Goal: Navigation & Orientation: Find specific page/section

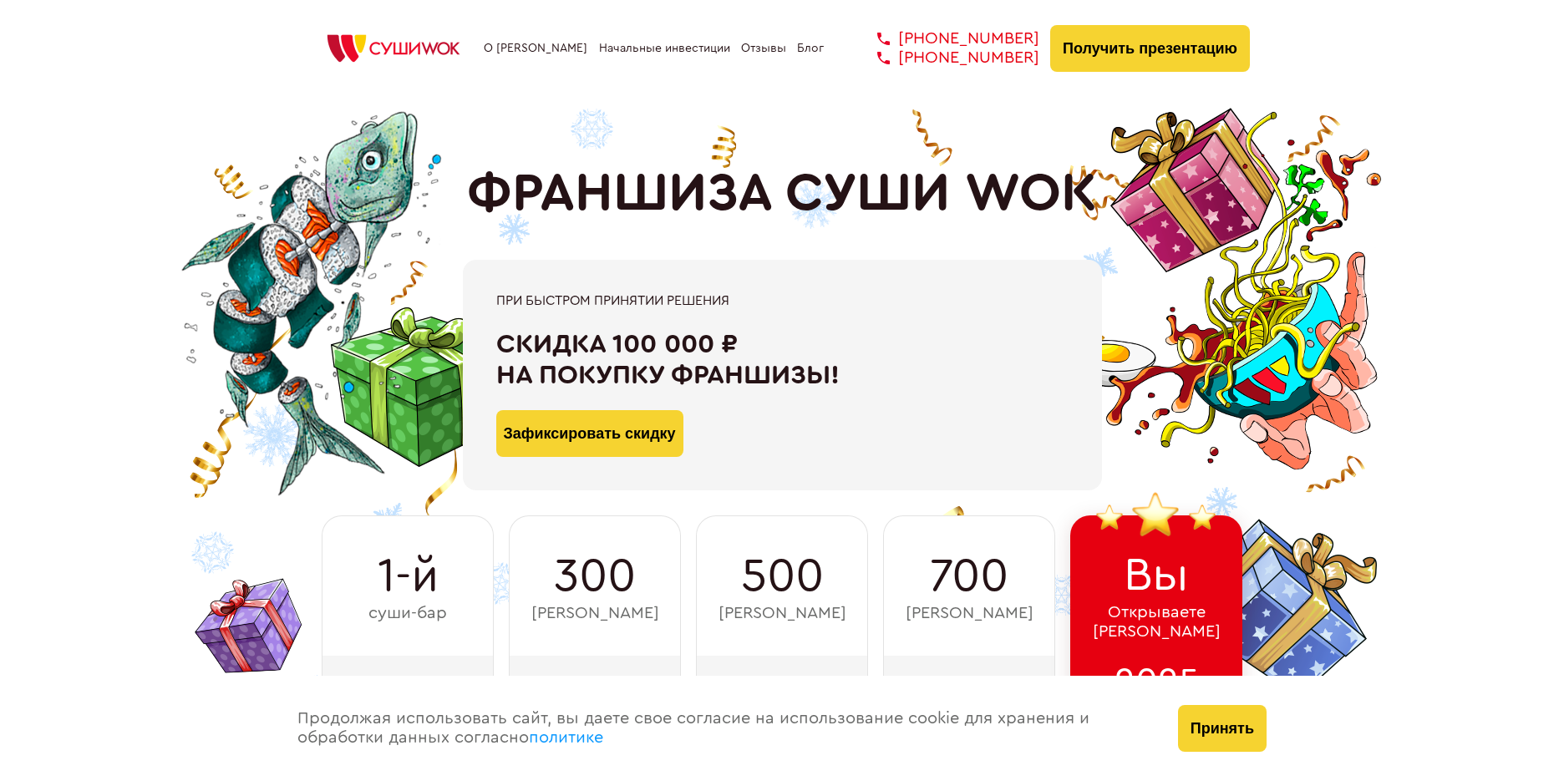
type input "WhatsApp"
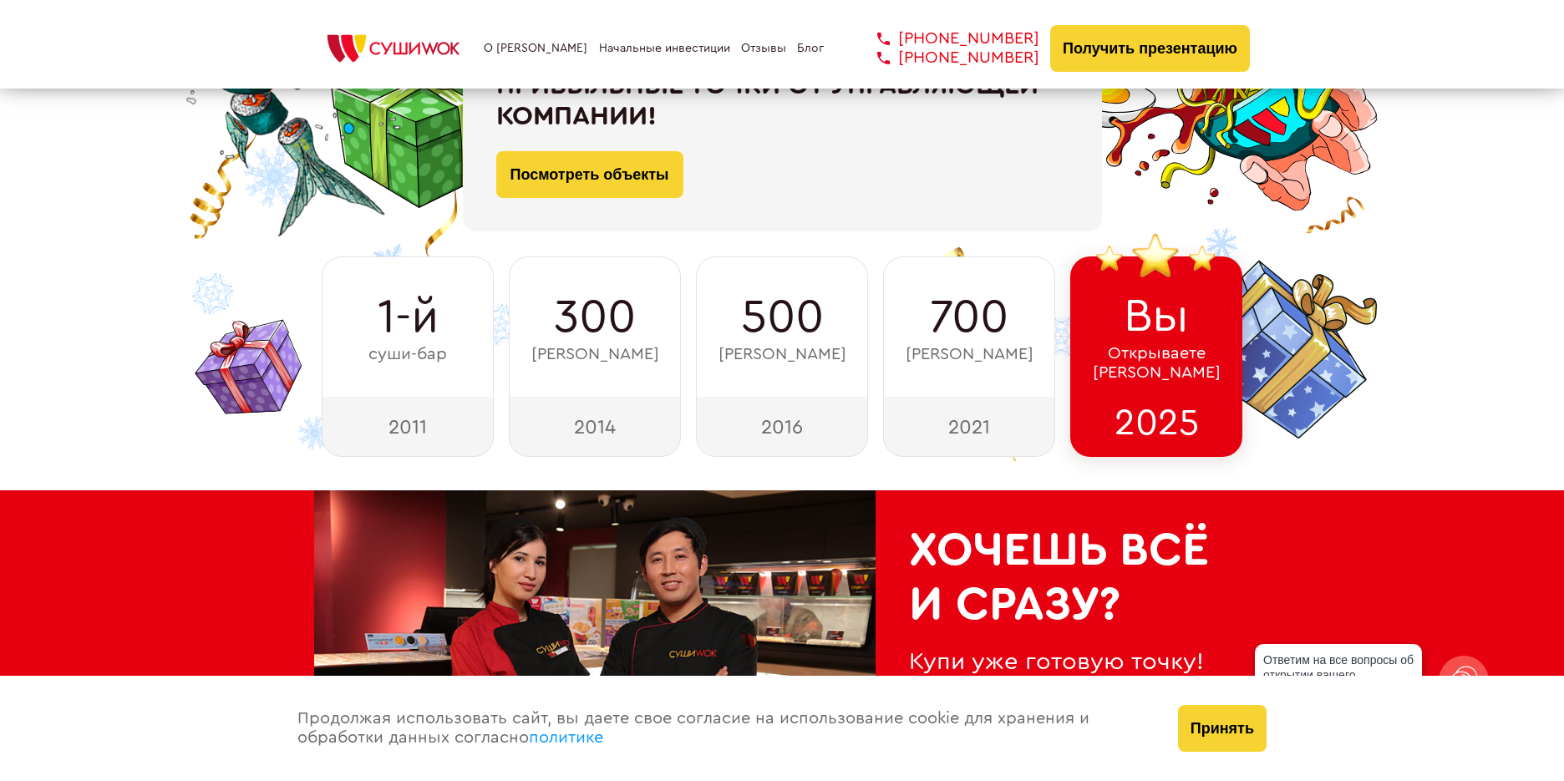
scroll to position [240, 0]
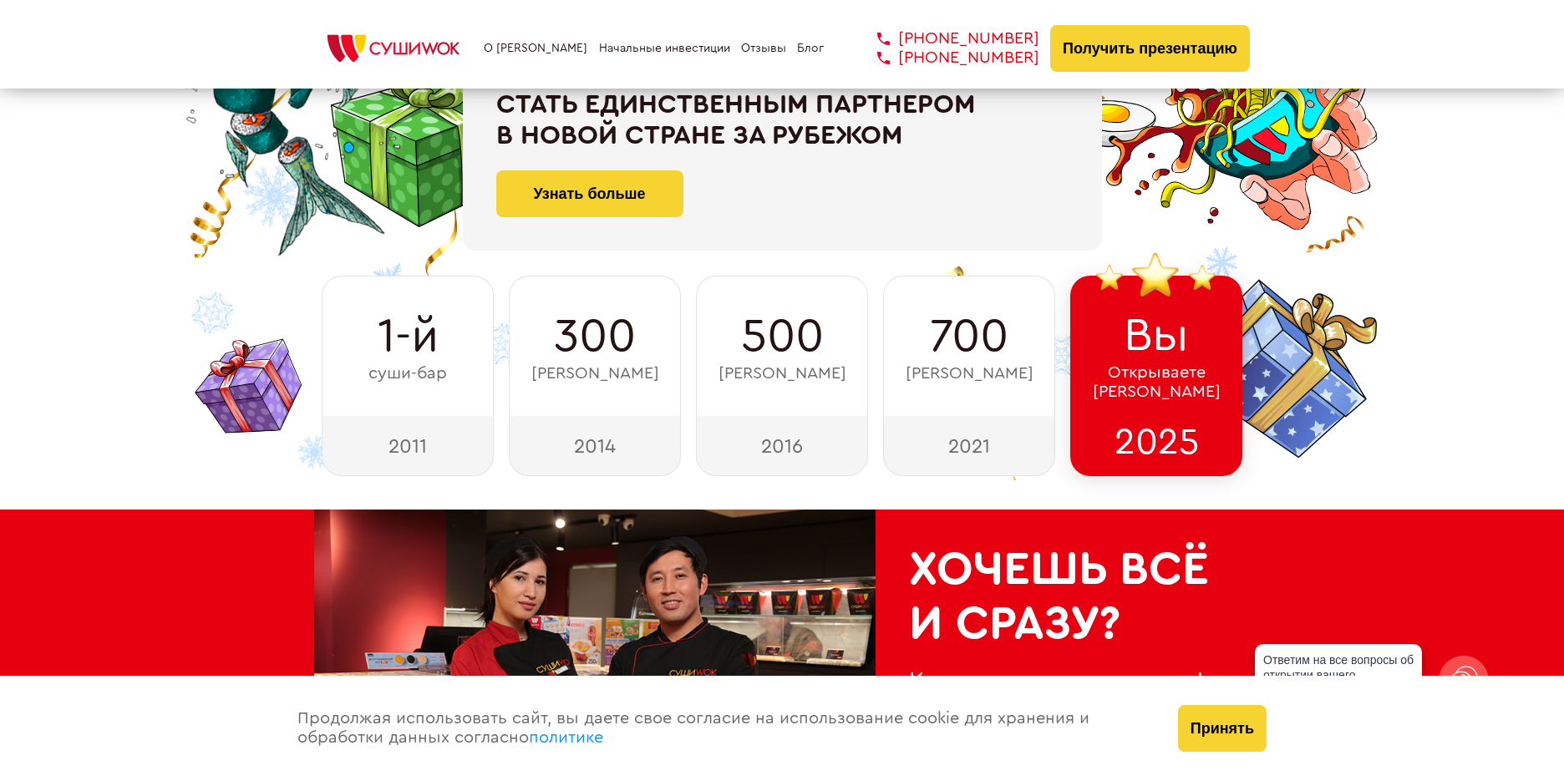
click at [807, 48] on link "Блог" at bounding box center [810, 48] width 27 height 13
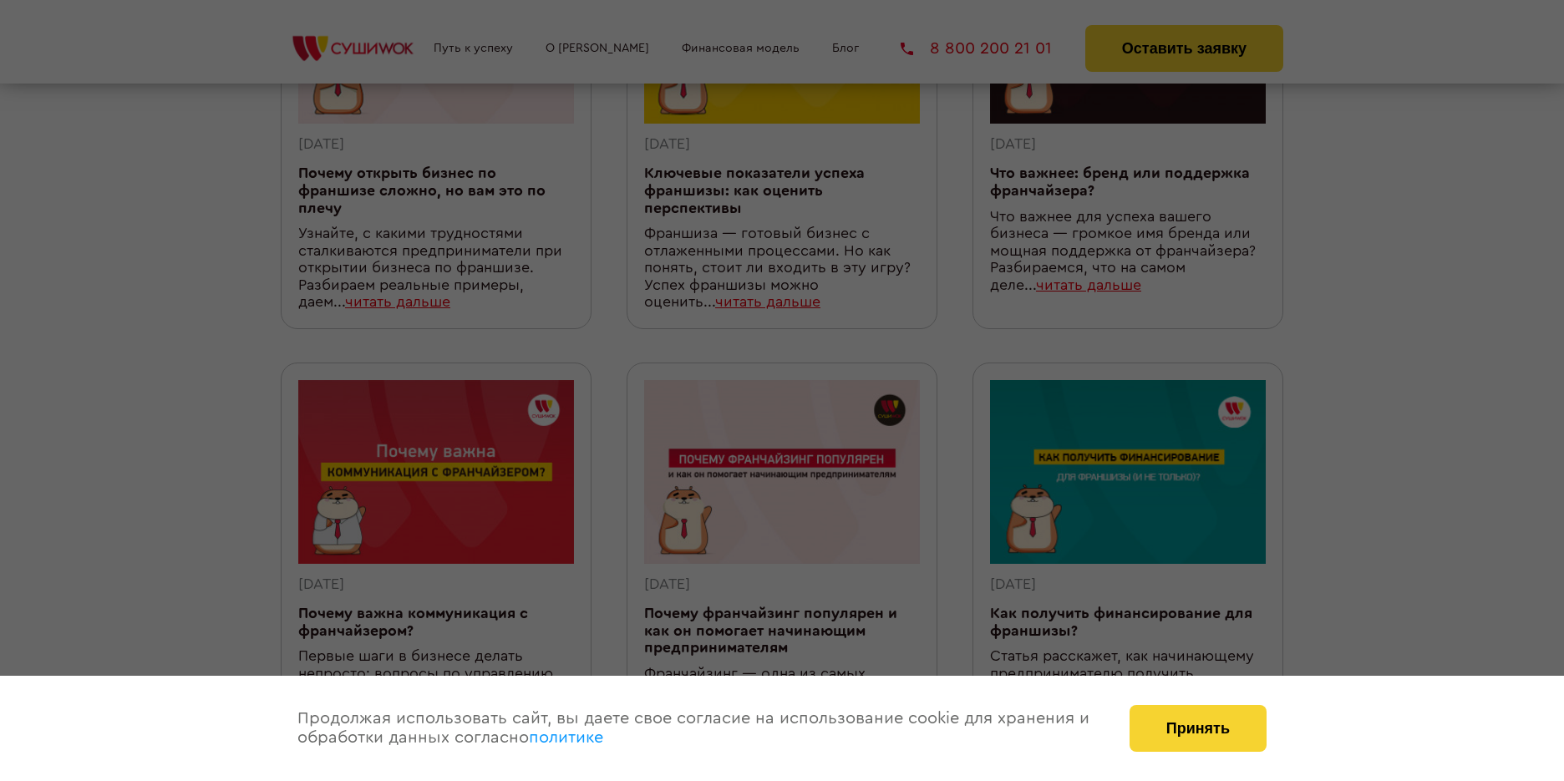
scroll to position [334, 0]
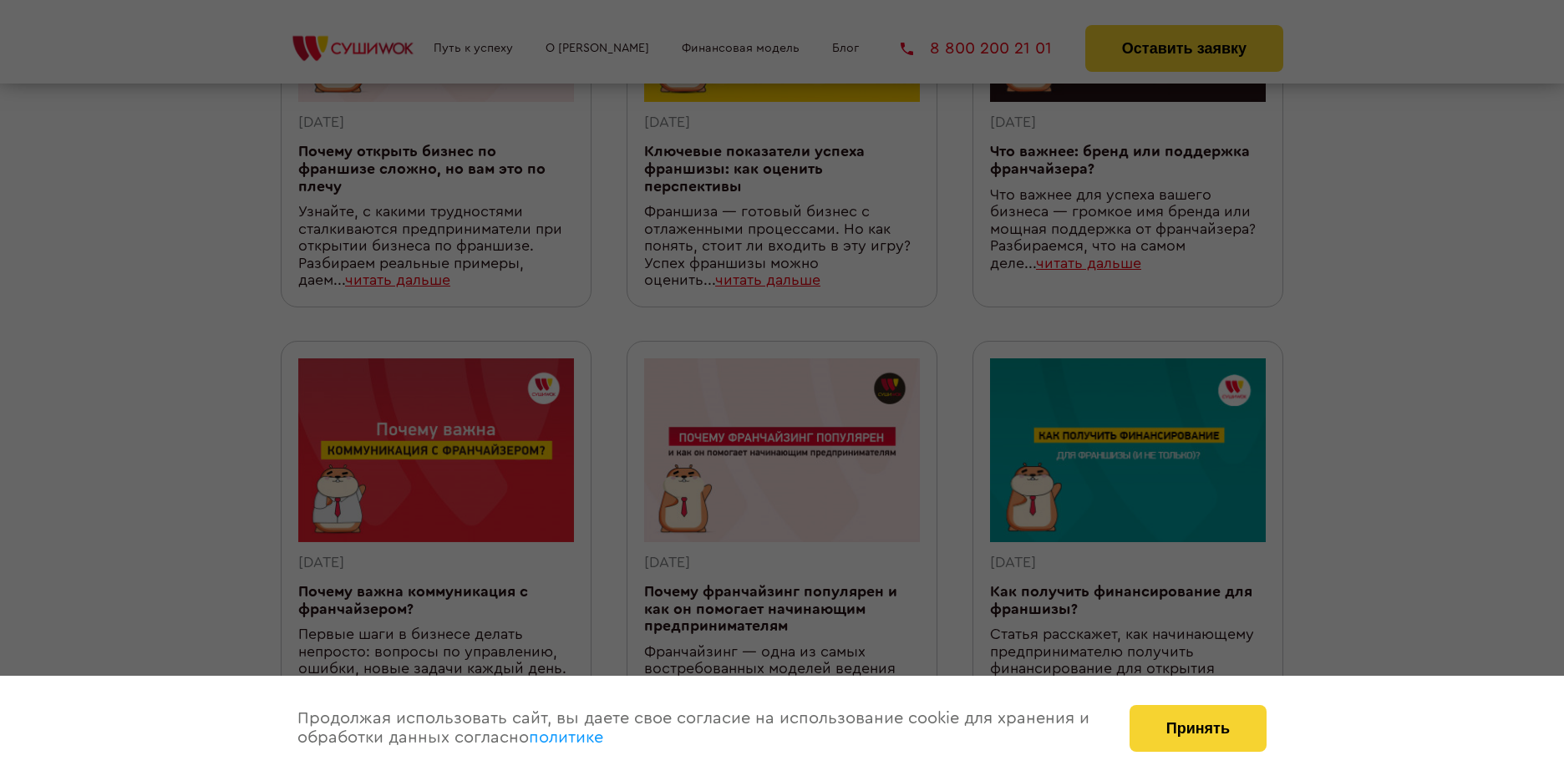
click at [1165, 53] on div at bounding box center [782, 390] width 1564 height 781
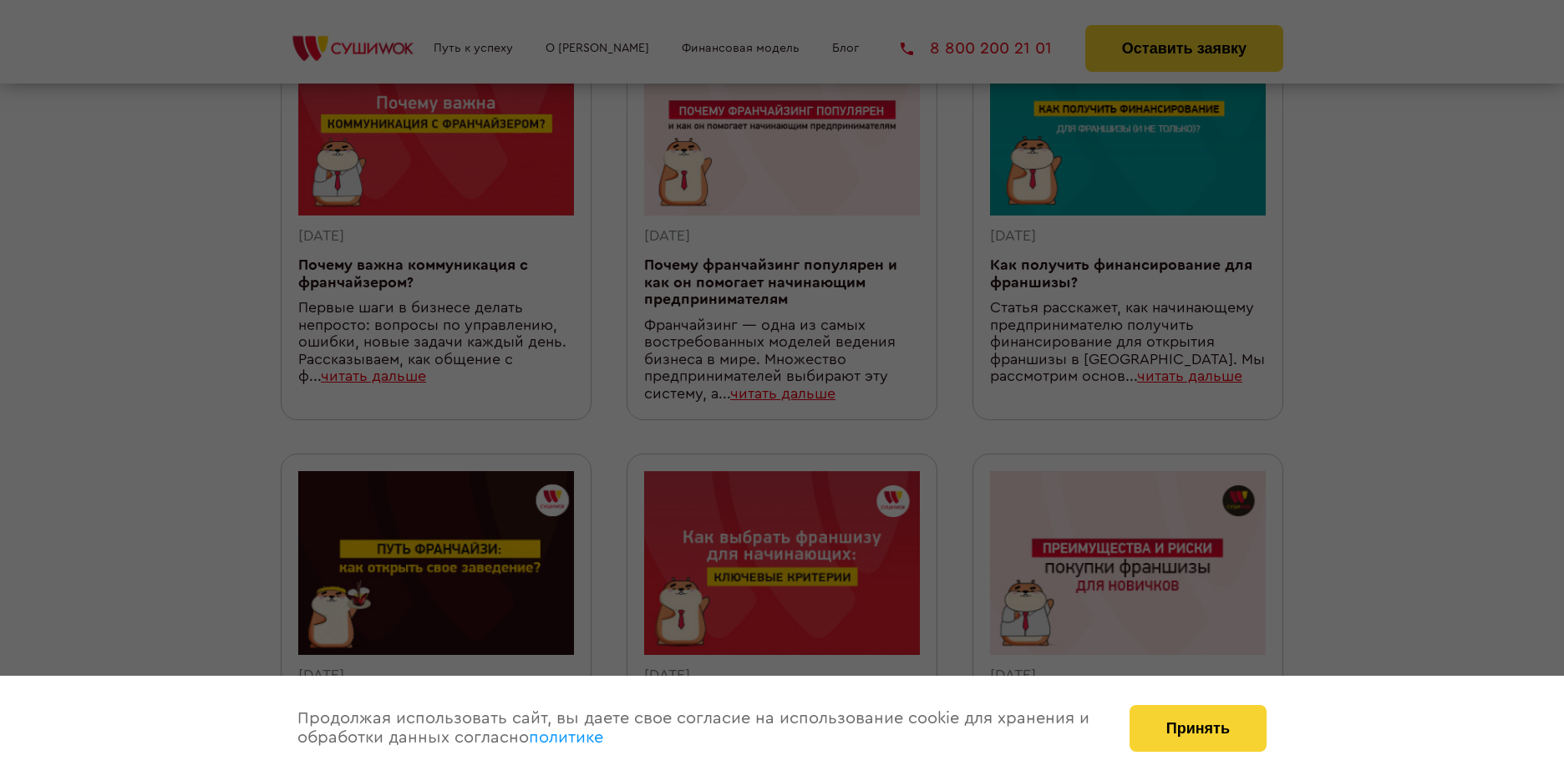
scroll to position [667, 0]
